Goal: Information Seeking & Learning: Learn about a topic

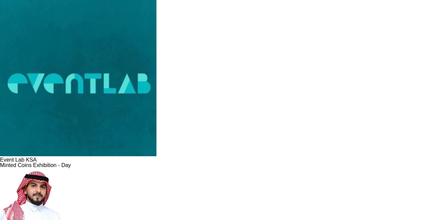
scroll to position [0, 0]
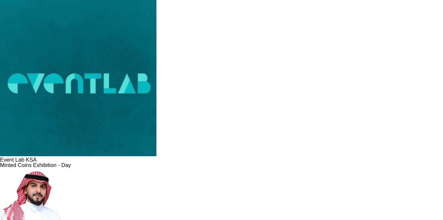
scroll to position [194, 0]
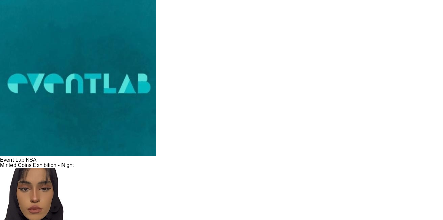
scroll to position [68, 0]
drag, startPoint x: 323, startPoint y: 69, endPoint x: 319, endPoint y: 73, distance: 5.8
